Goal: Entertainment & Leisure: Consume media (video, audio)

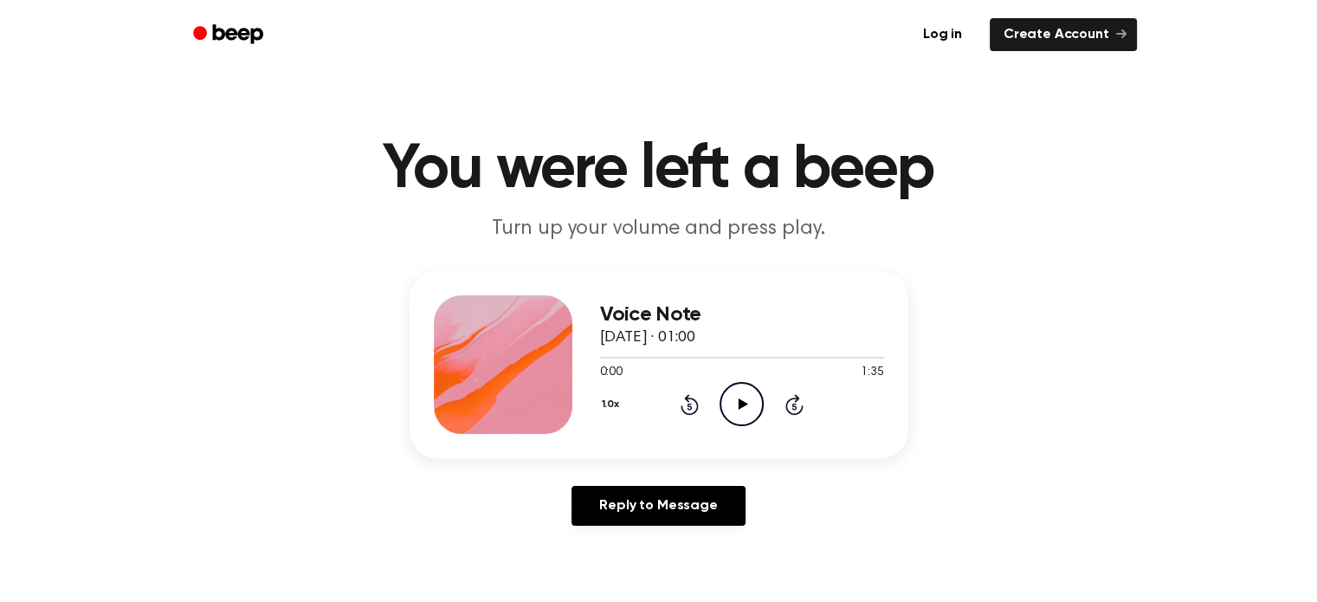
click at [744, 401] on icon at bounding box center [744, 403] width 10 height 11
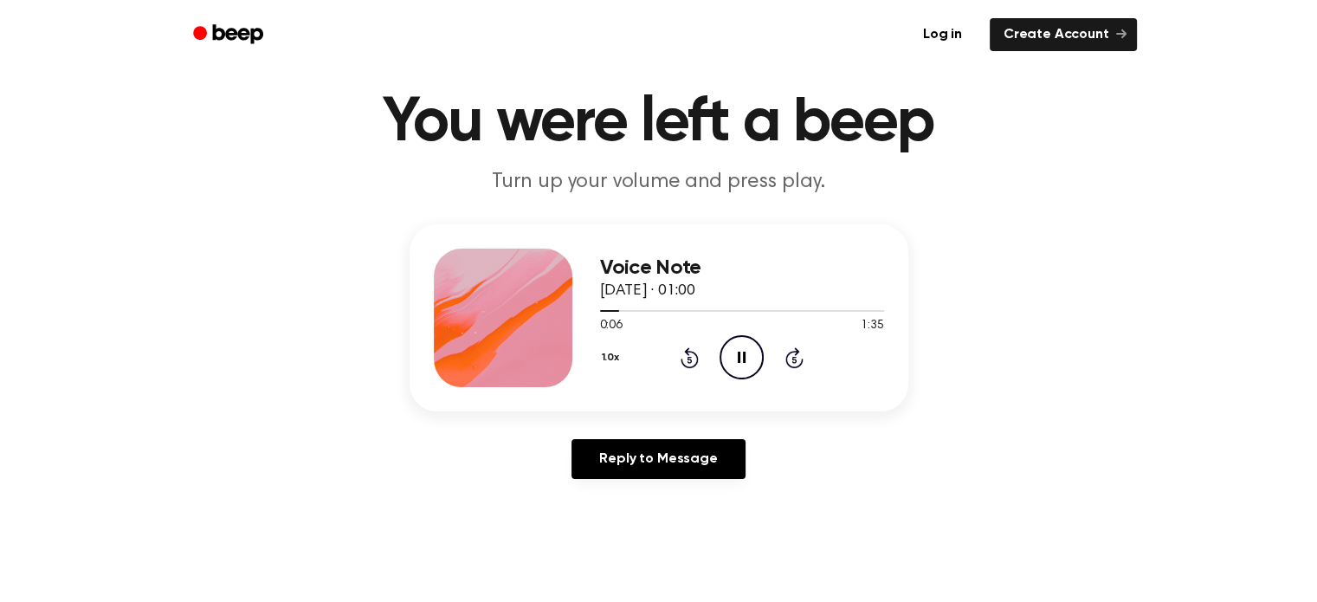
scroll to position [87, 0]
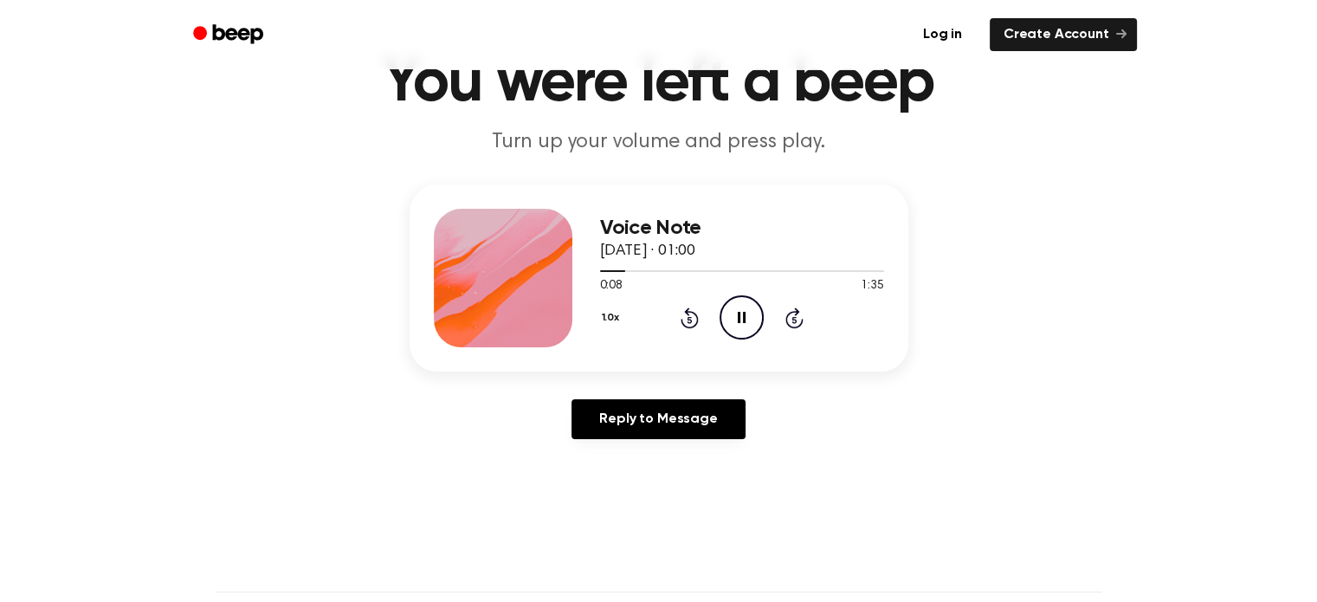
click at [840, 424] on div "Reply to Message" at bounding box center [659, 426] width 499 height 54
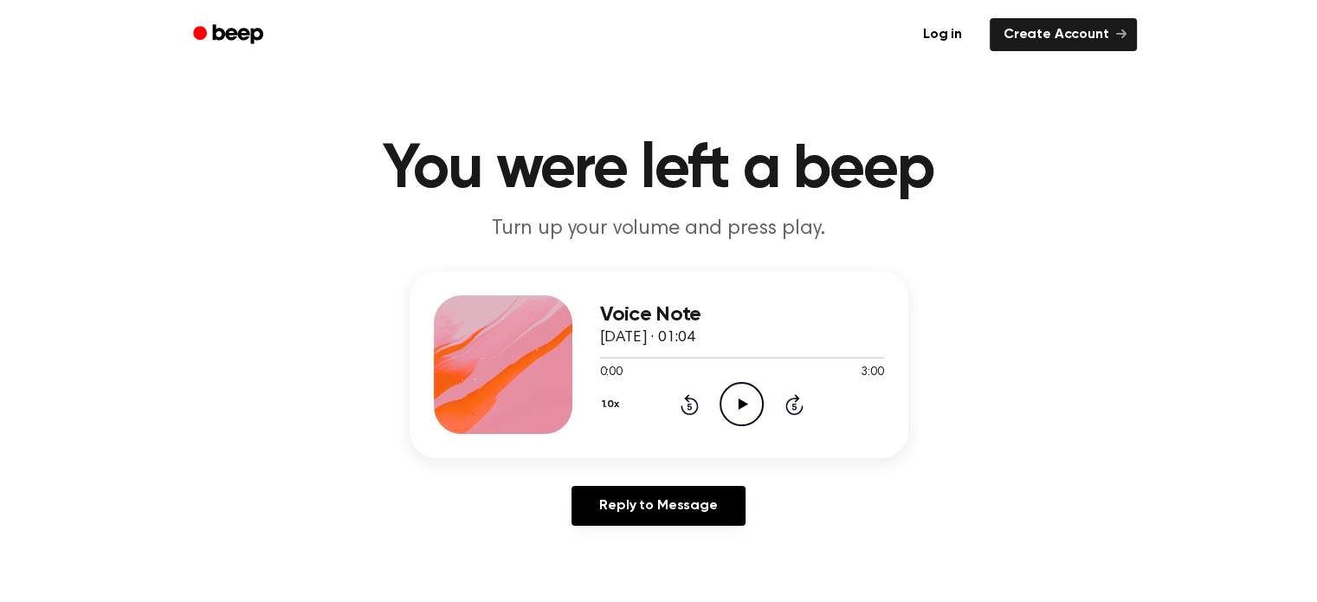
click at [752, 401] on icon "Play Audio" at bounding box center [742, 404] width 44 height 44
click at [734, 401] on icon "Play Audio" at bounding box center [742, 404] width 44 height 44
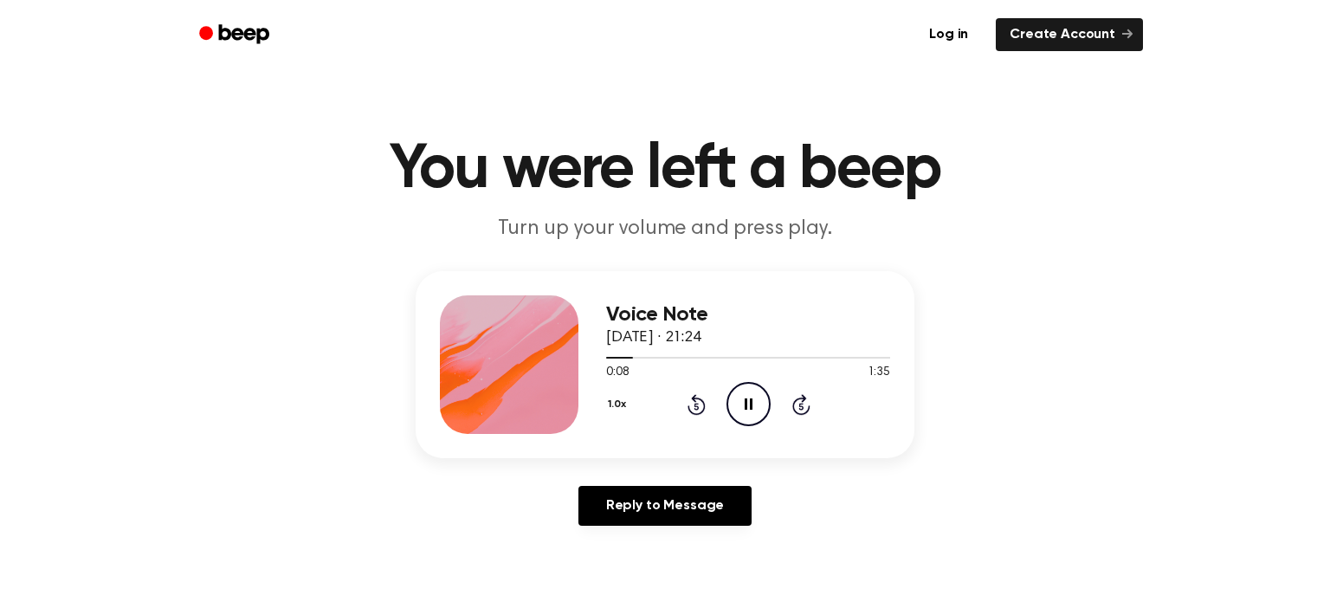
click at [608, 407] on button "1.0x" at bounding box center [619, 404] width 26 height 29
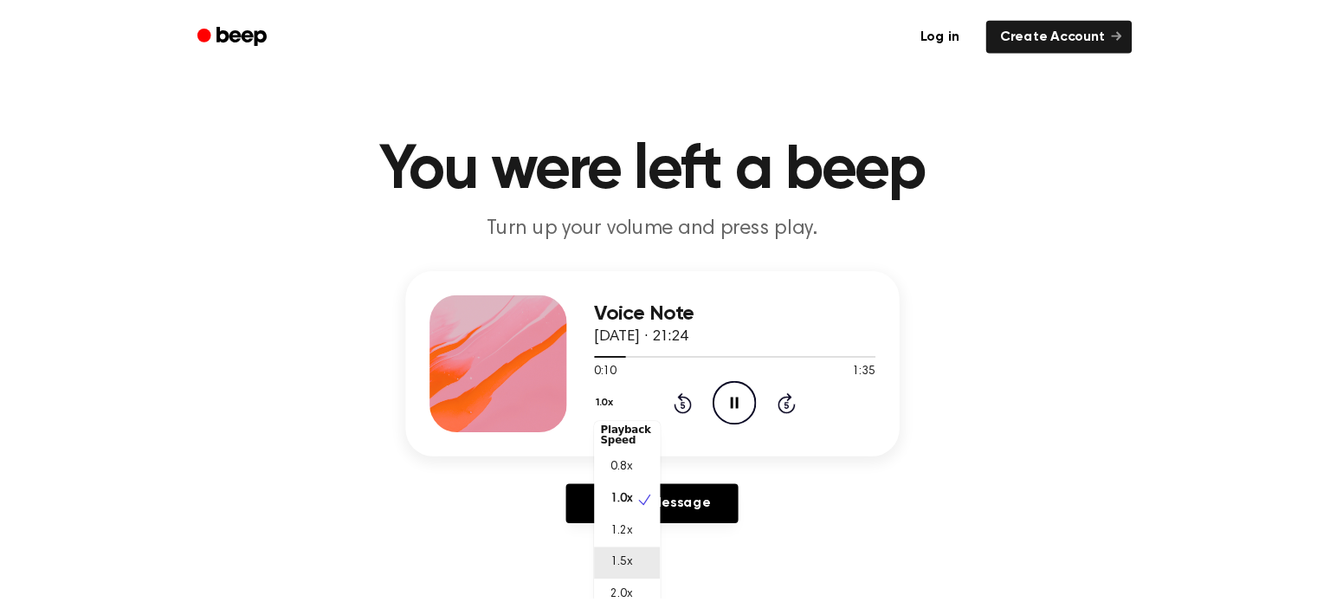
scroll to position [7, 0]
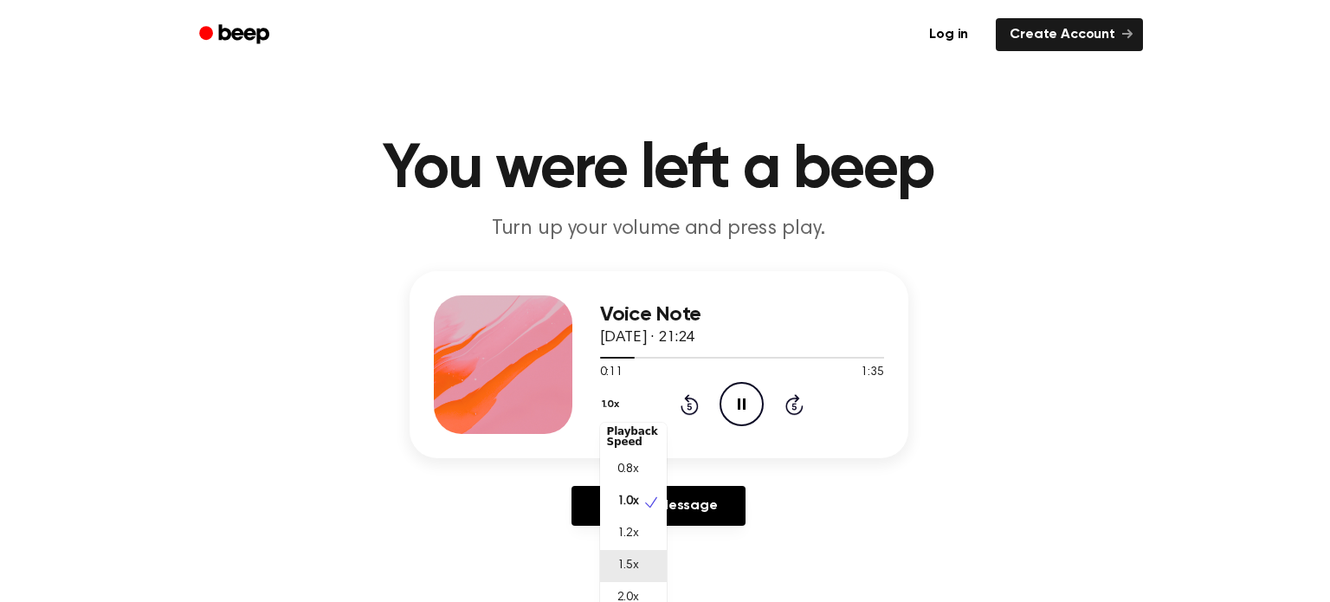
click at [636, 573] on span "1.5x" at bounding box center [628, 566] width 22 height 18
